Goal: Navigation & Orientation: Find specific page/section

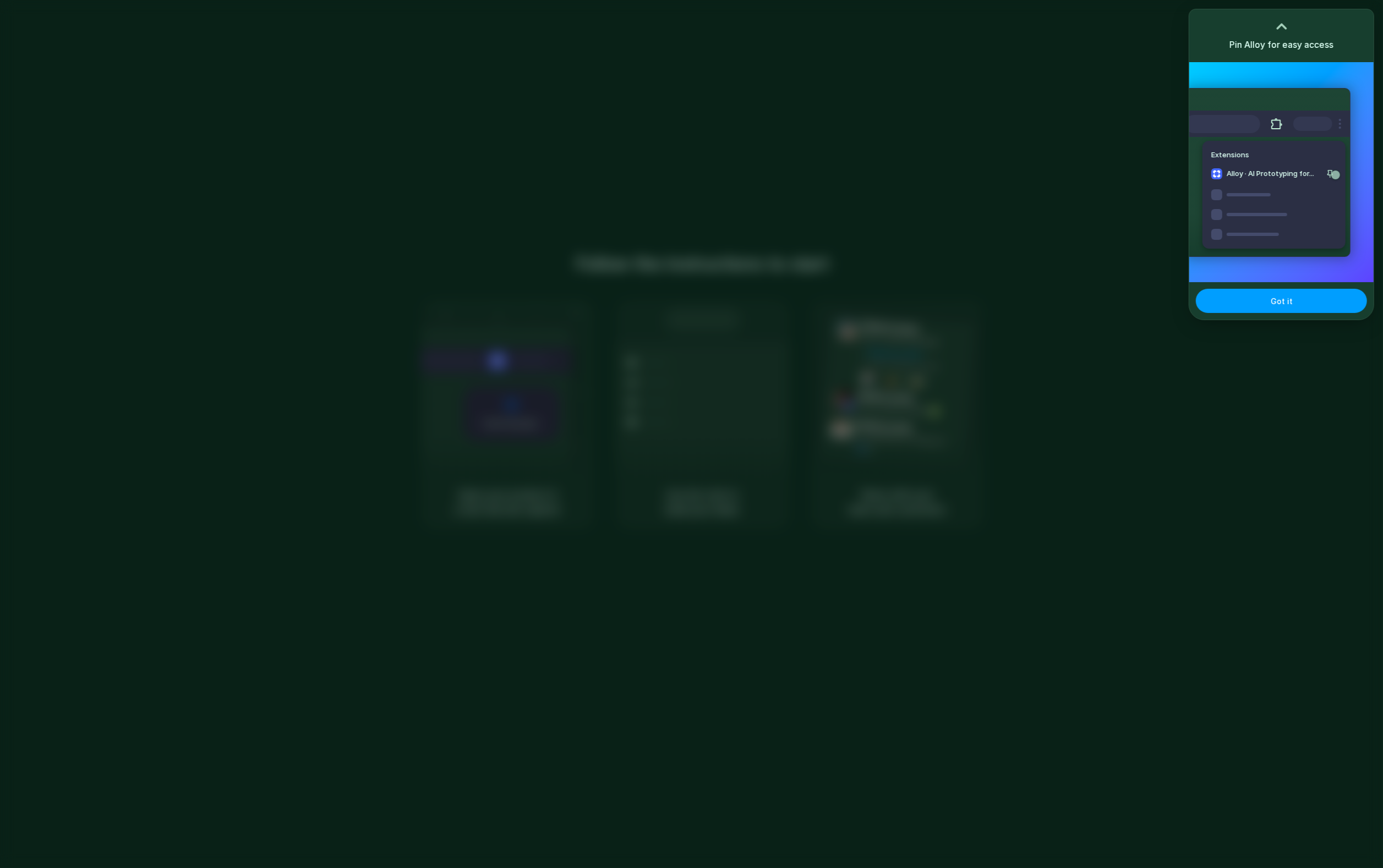
click at [1281, 309] on button "Got it" at bounding box center [1282, 301] width 171 height 24
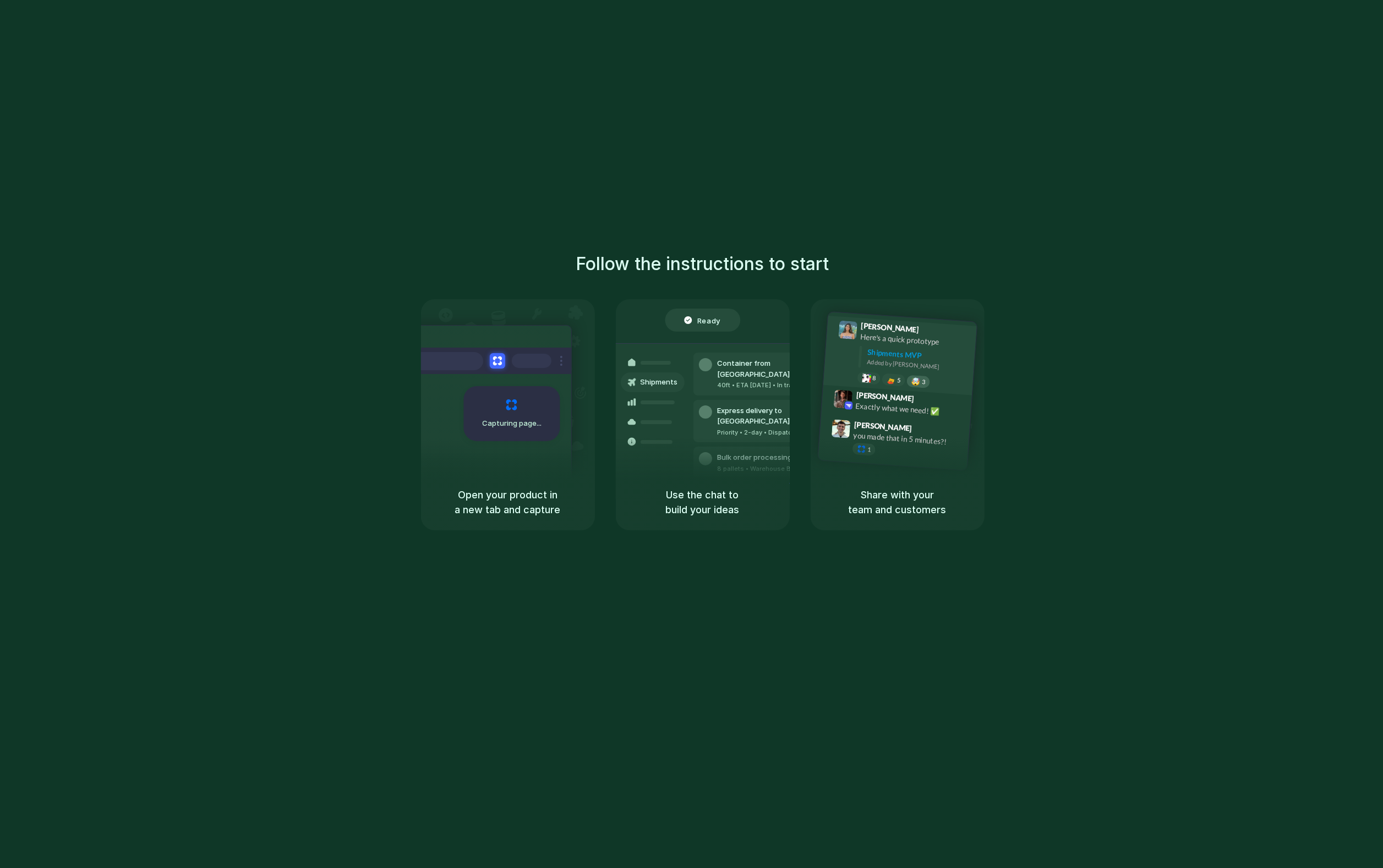
click at [910, 385] on div "🤯 3" at bounding box center [918, 382] width 23 height 13
click at [887, 384] on div "5" at bounding box center [893, 380] width 23 height 13
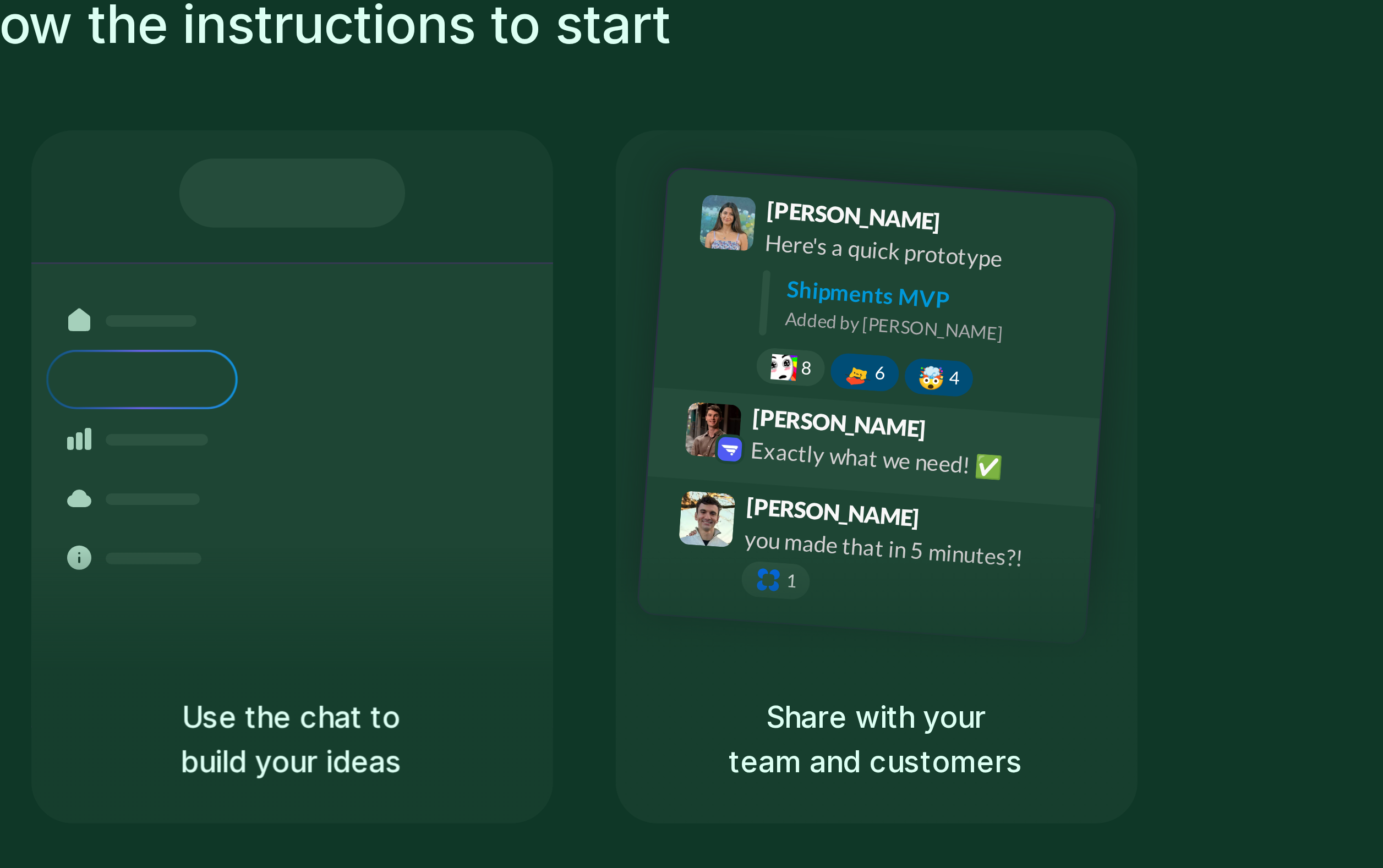
click at [850, 406] on div at bounding box center [848, 406] width 11 height 11
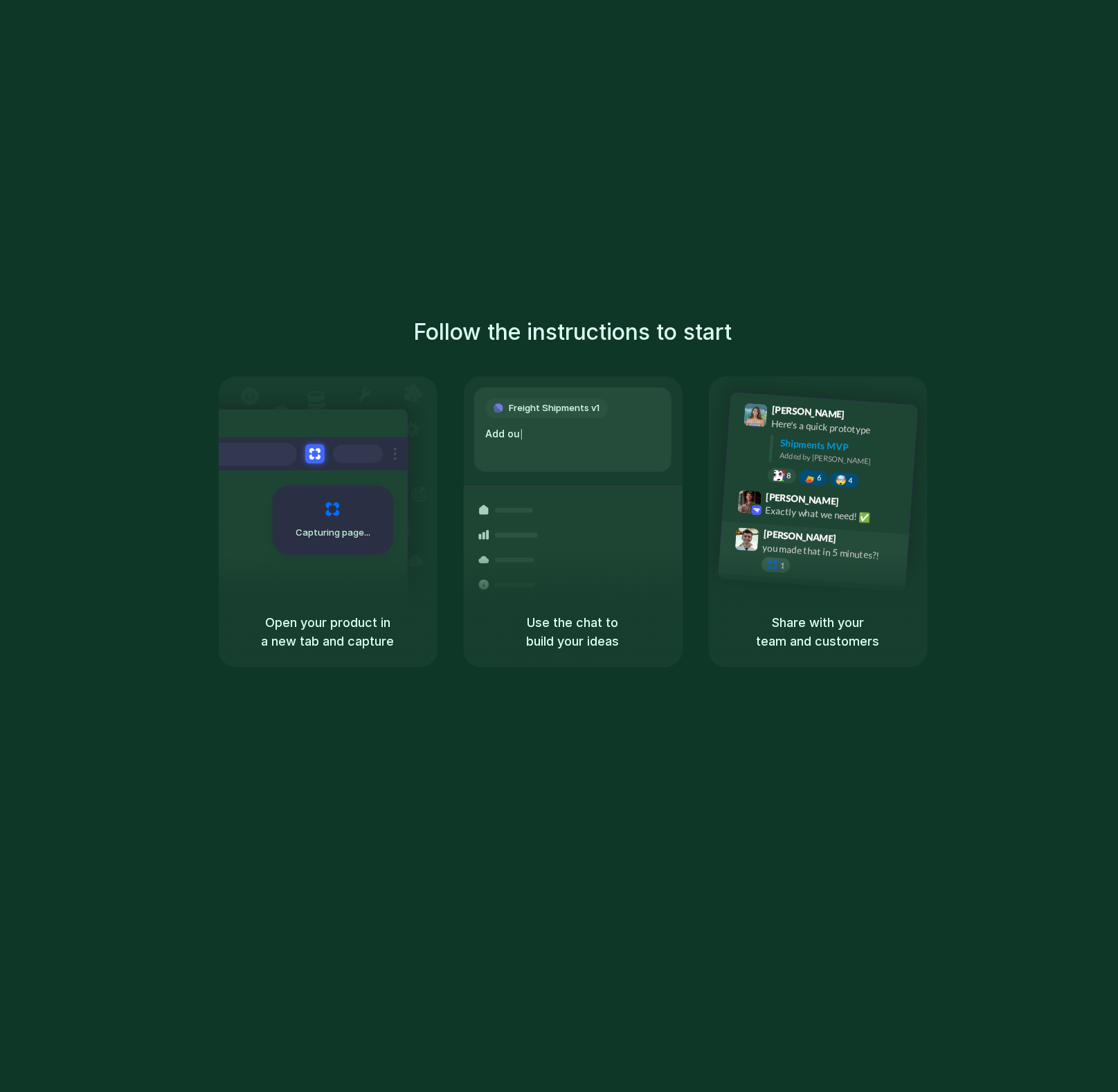
click at [779, 558] on div "1" at bounding box center [776, 565] width 30 height 17
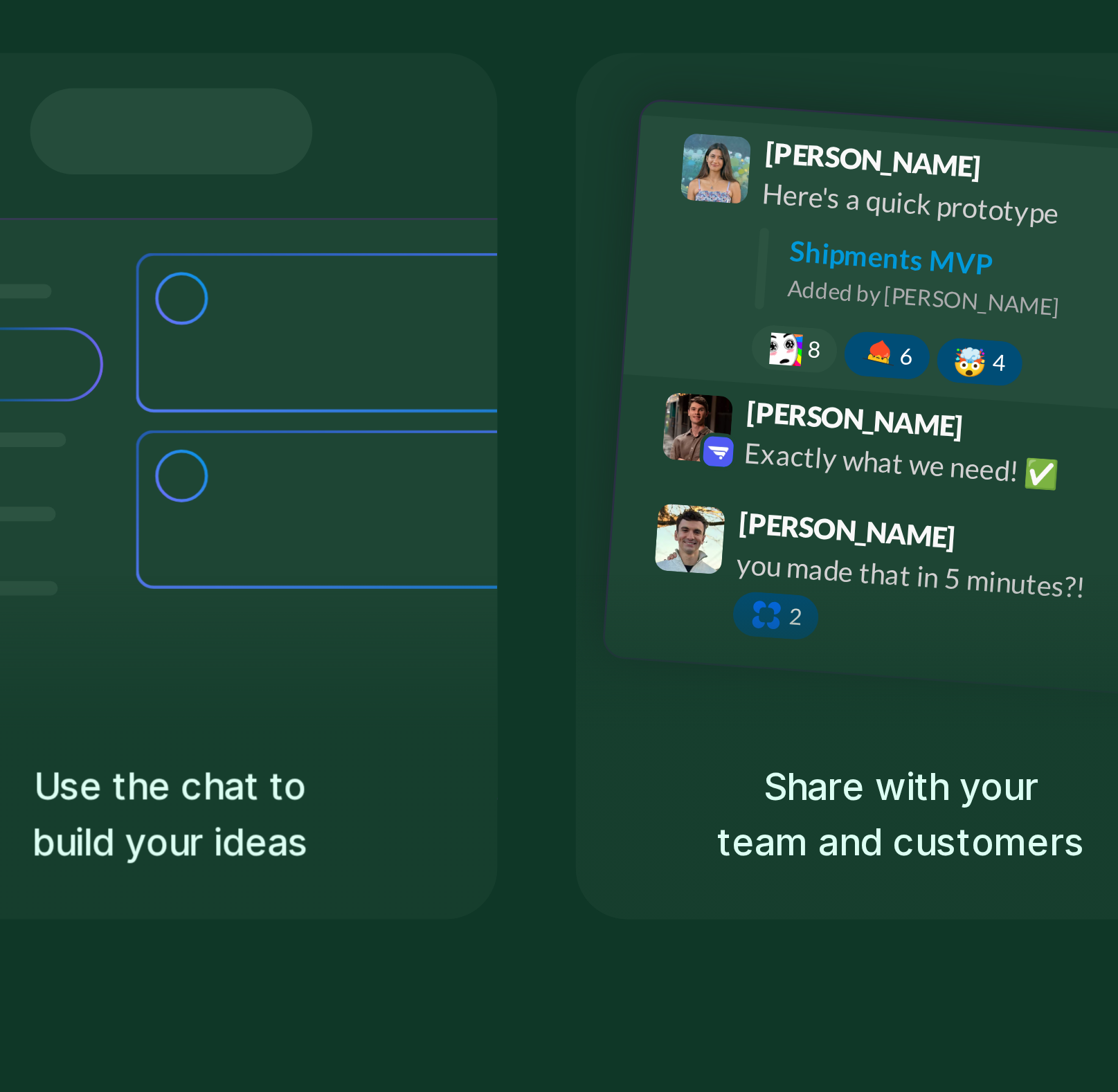
click at [808, 444] on div "Shipments MVP" at bounding box center [844, 447] width 128 height 23
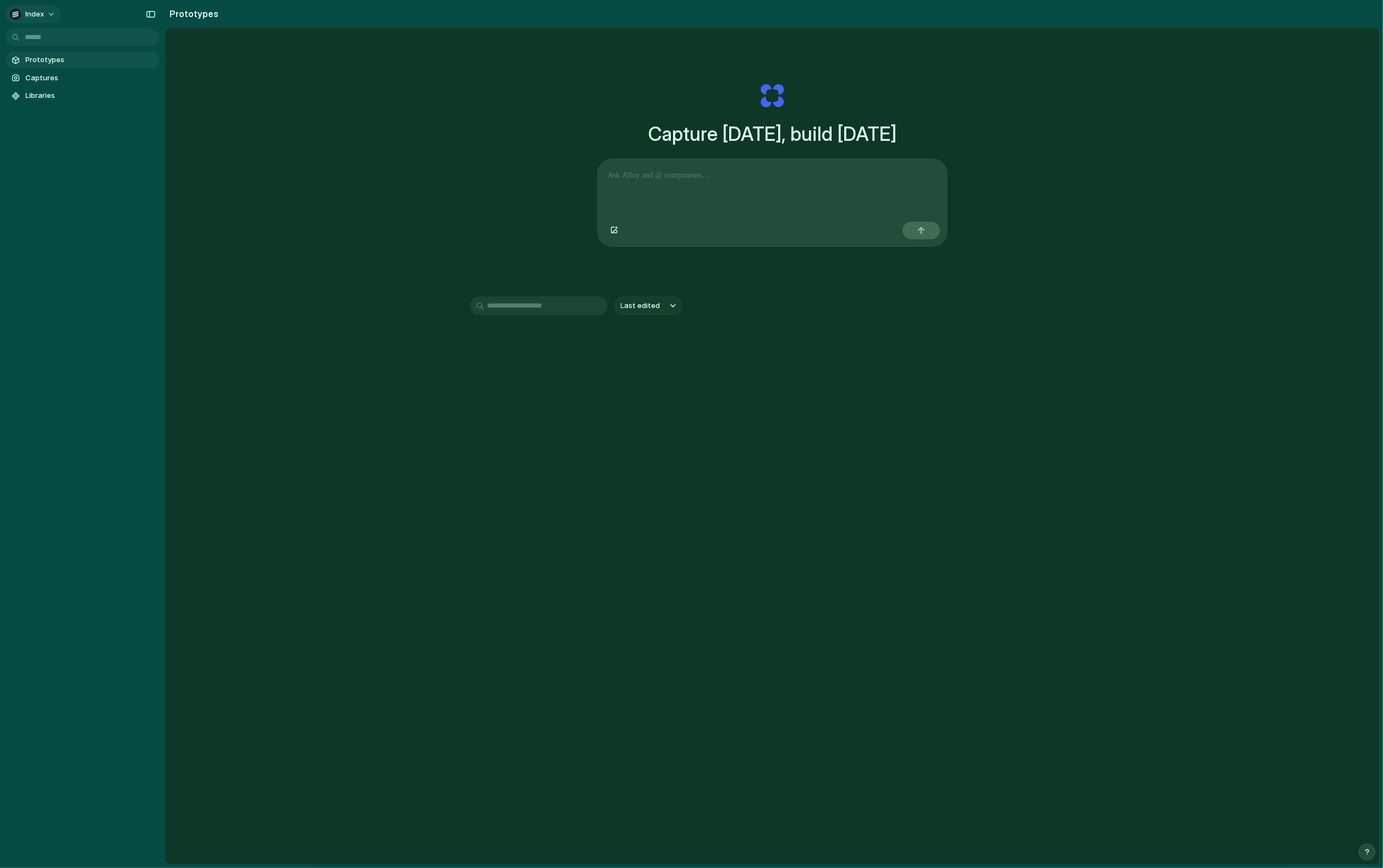
click at [49, 13] on button "Index" at bounding box center [33, 14] width 56 height 18
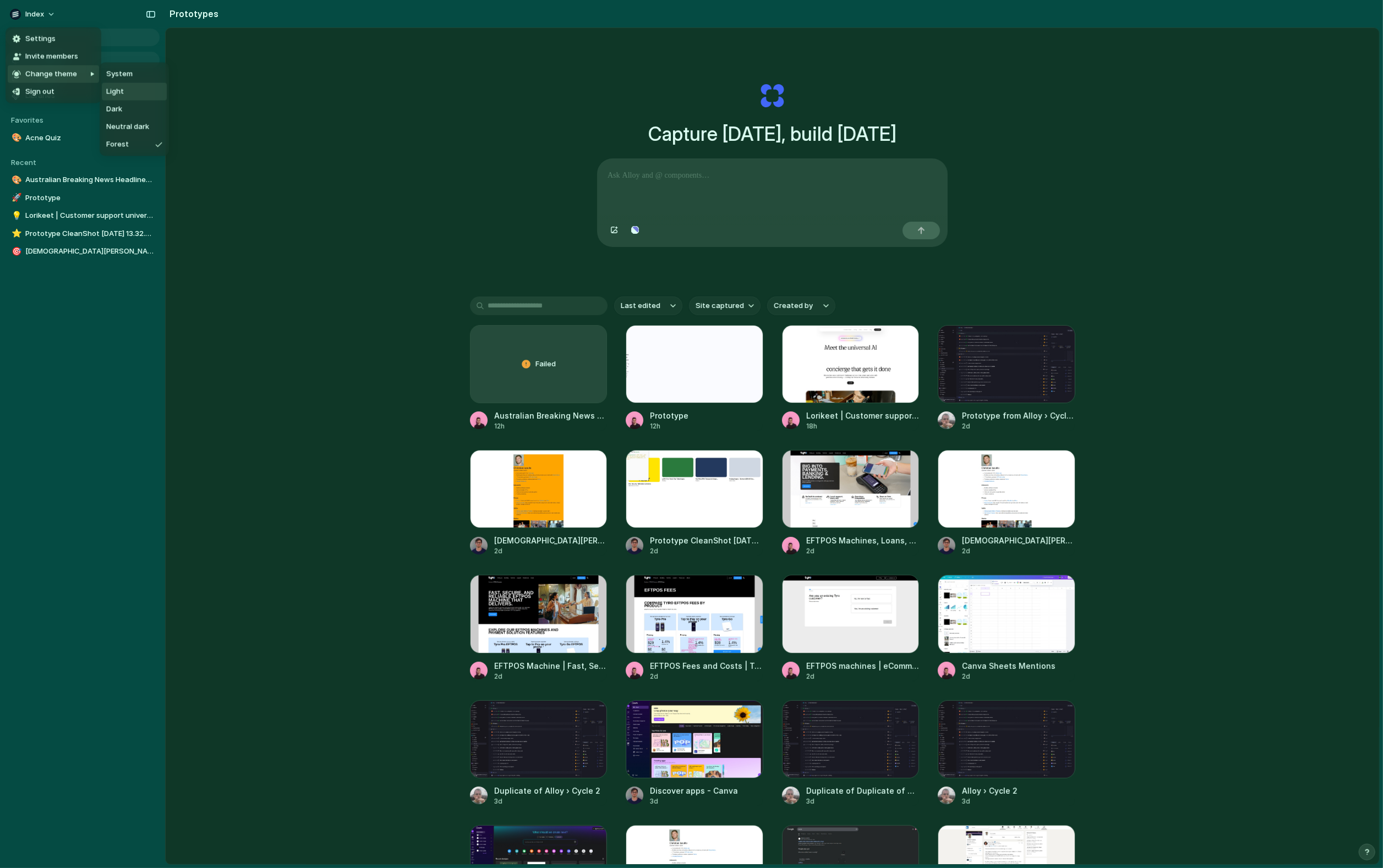
click at [134, 84] on li "Light" at bounding box center [134, 91] width 65 height 18
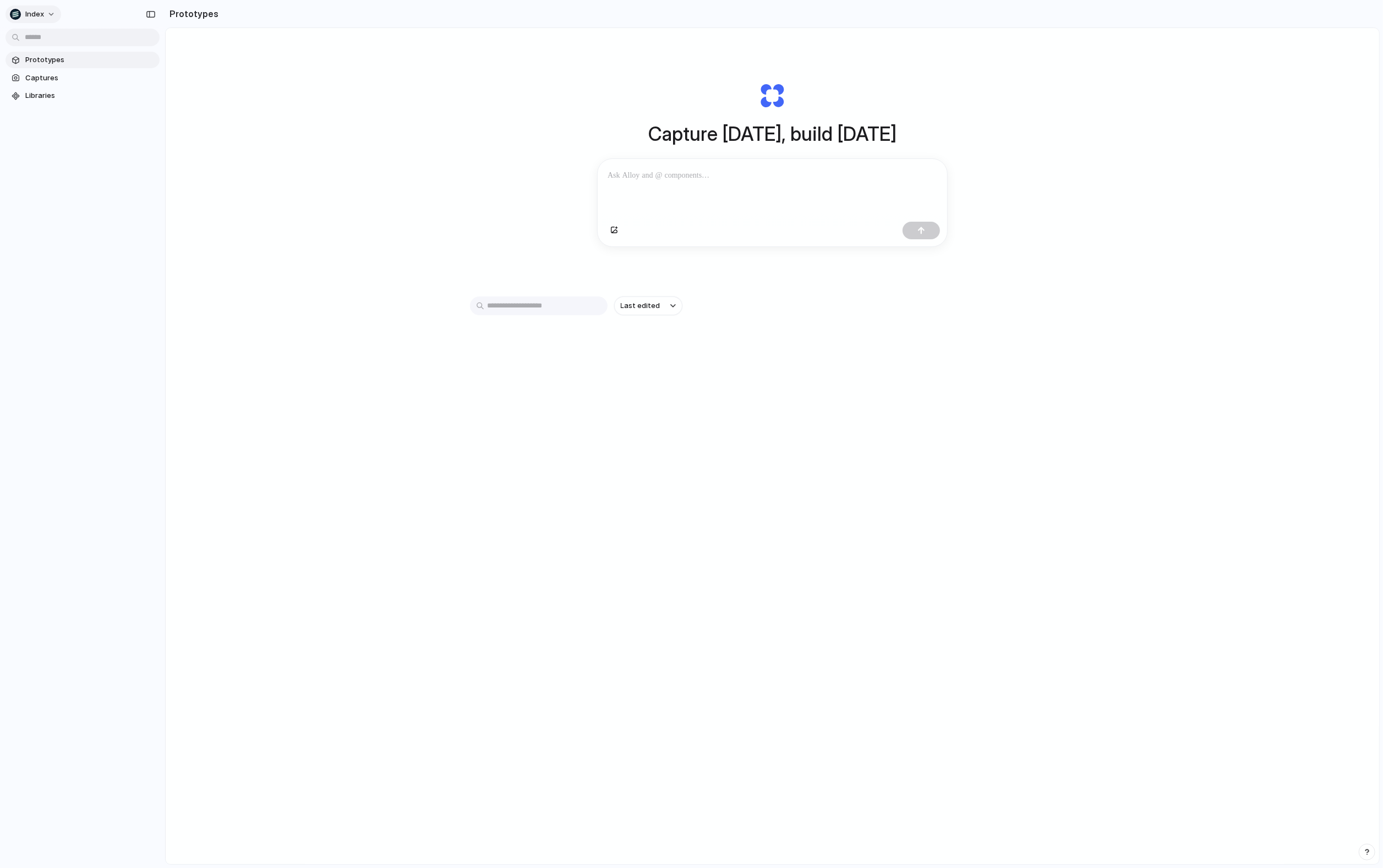
click at [41, 10] on span "Index" at bounding box center [35, 14] width 19 height 11
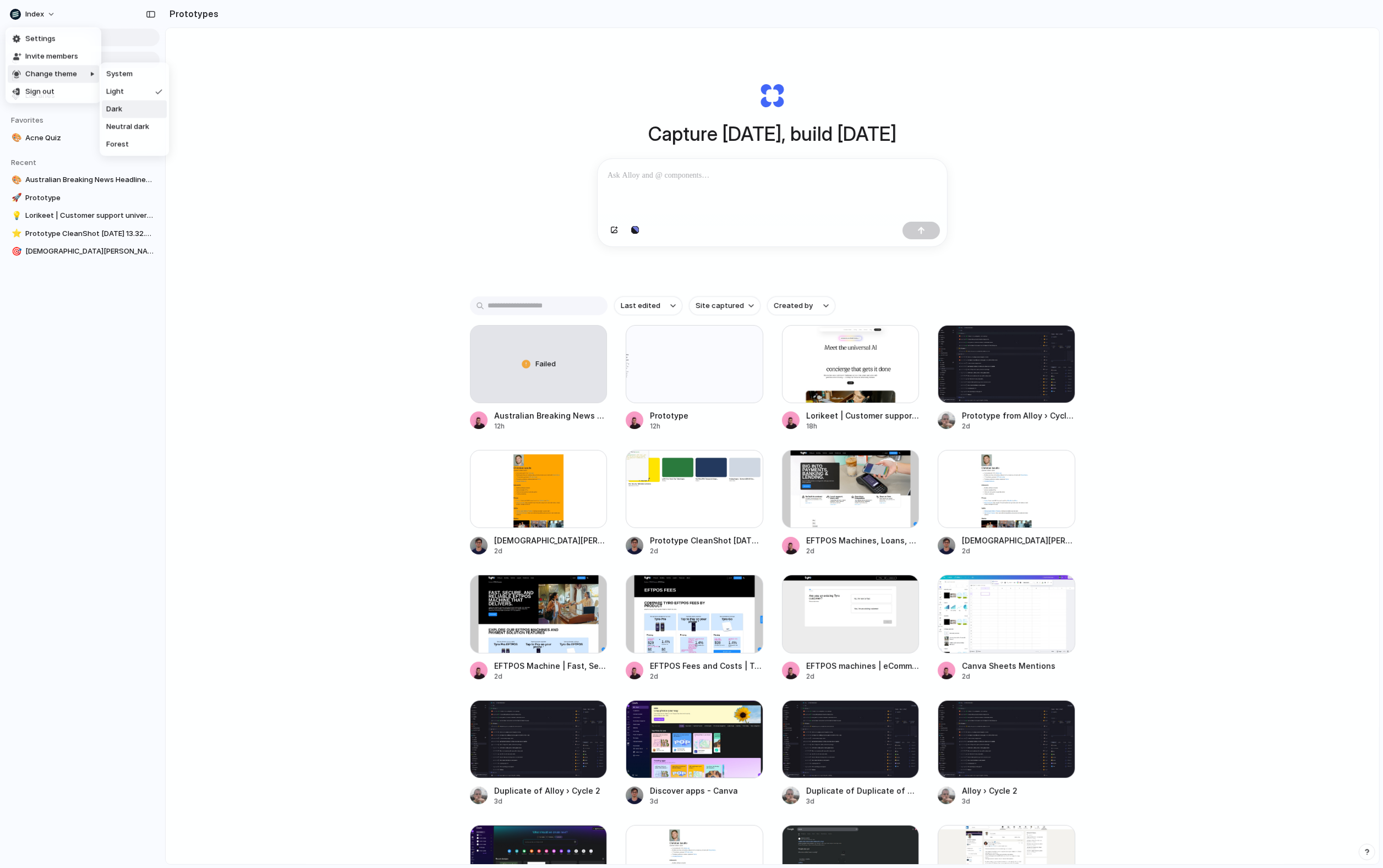
click at [139, 104] on li "Dark" at bounding box center [134, 109] width 65 height 18
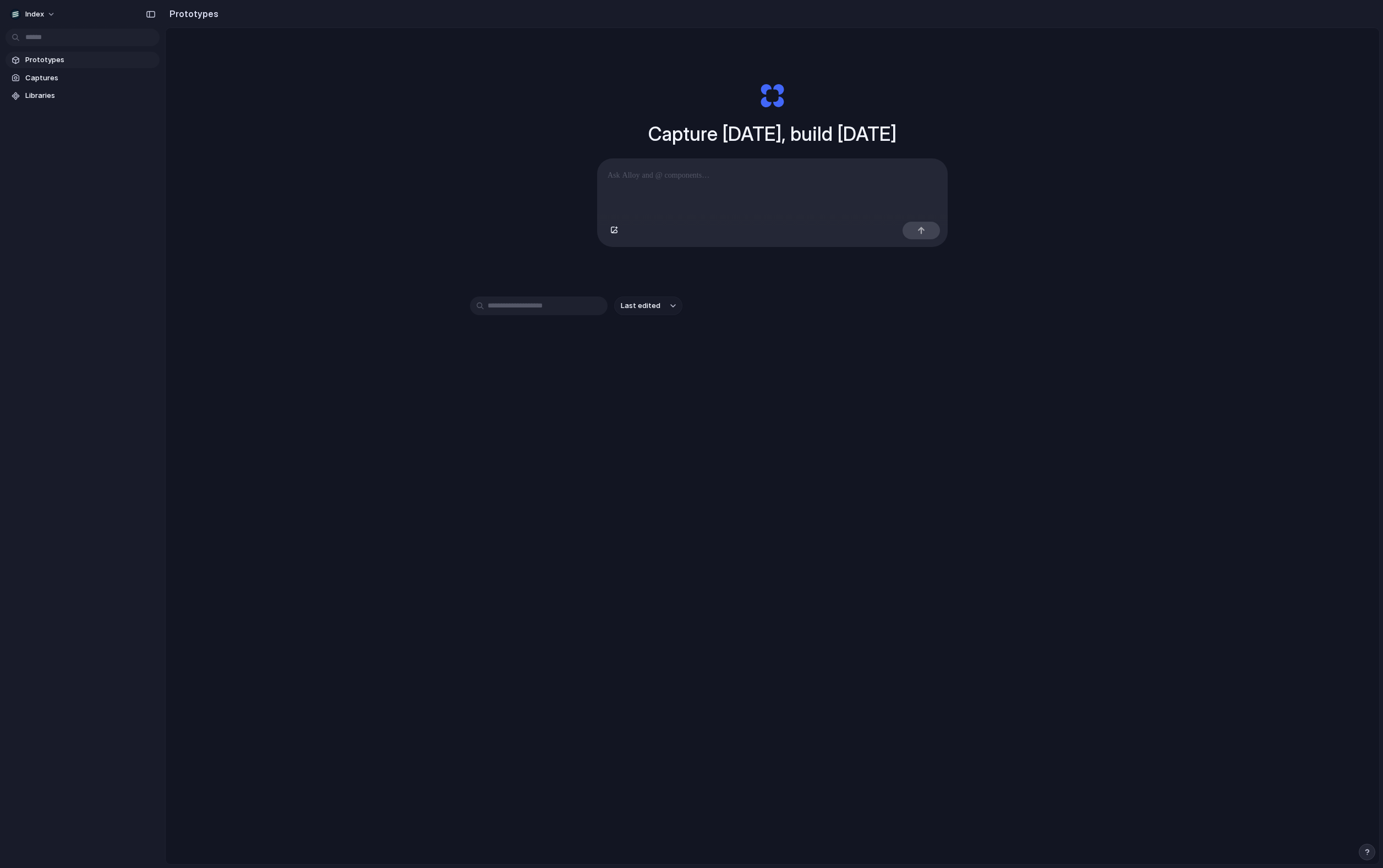
click at [40, 18] on span "Index" at bounding box center [35, 14] width 19 height 11
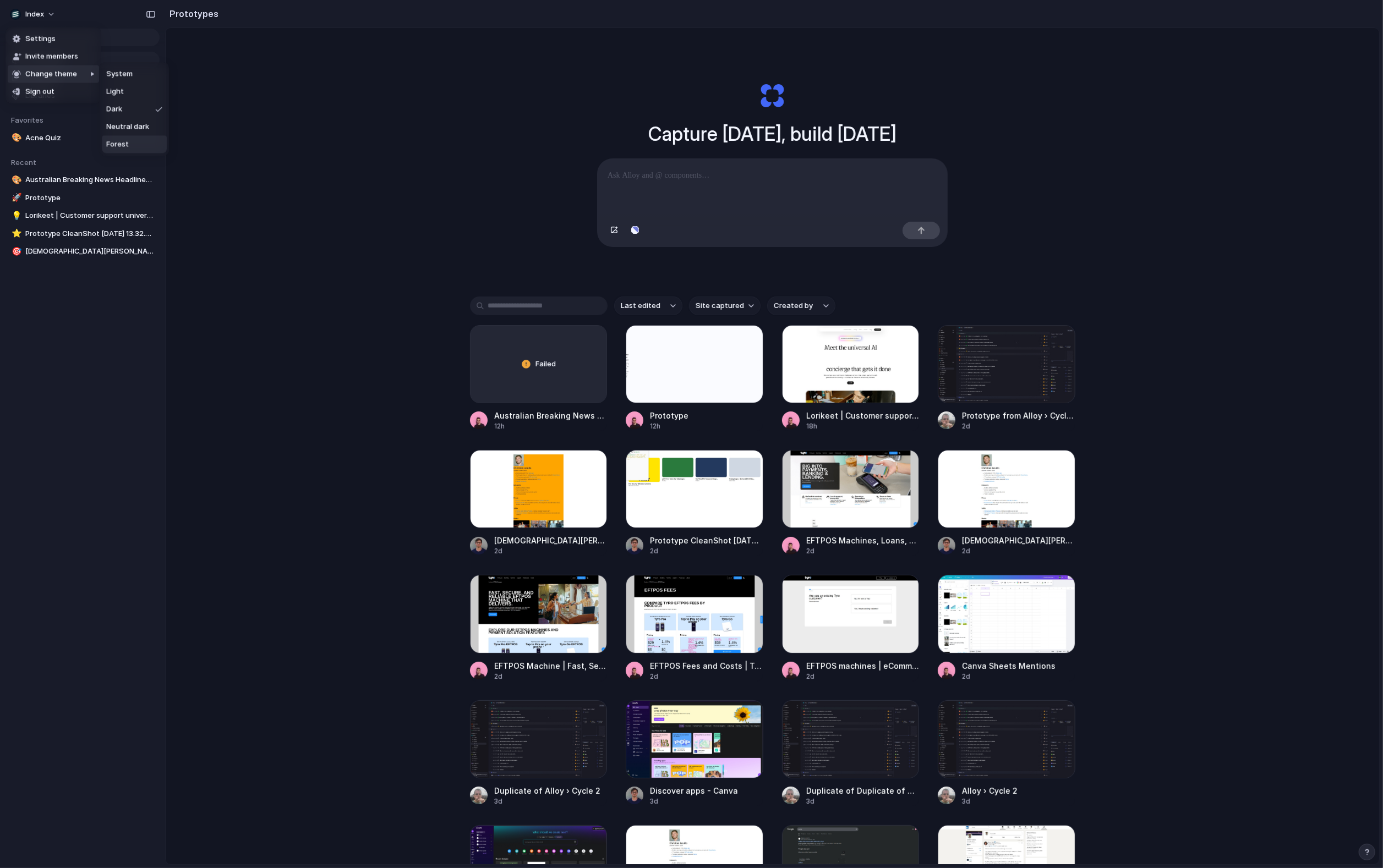
click at [140, 145] on li "Forest" at bounding box center [134, 144] width 65 height 18
